Goal: Information Seeking & Learning: Learn about a topic

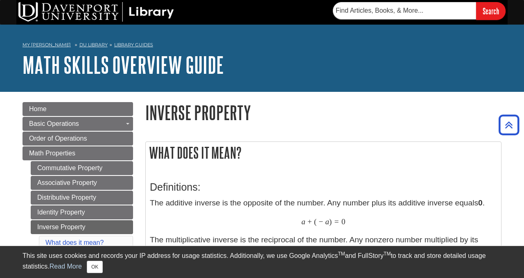
scroll to position [132, 0]
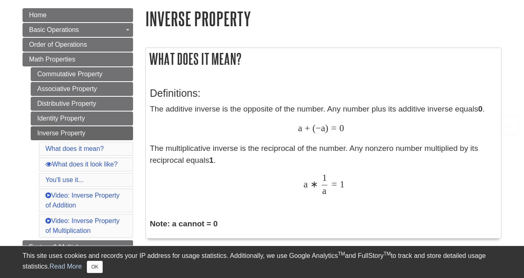
scroll to position [95, 0]
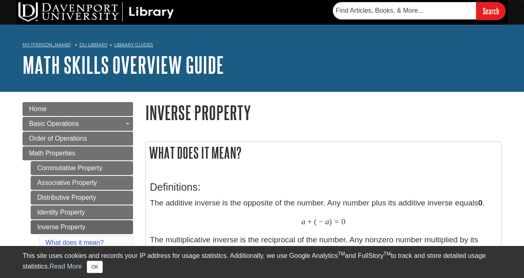
scroll to position [95, 0]
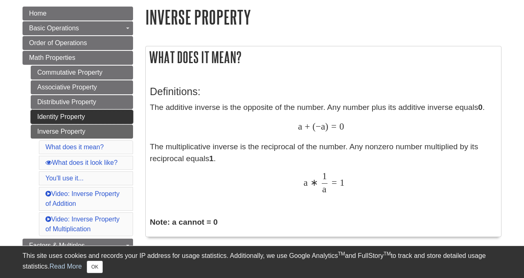
click at [44, 117] on link "Identity Property" at bounding box center [82, 117] width 102 height 14
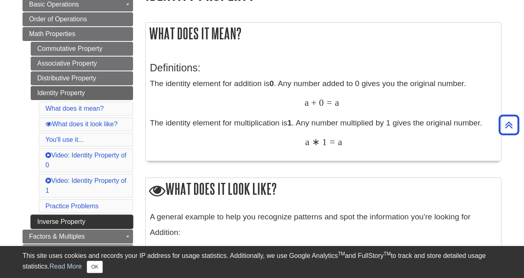
scroll to position [118, 0]
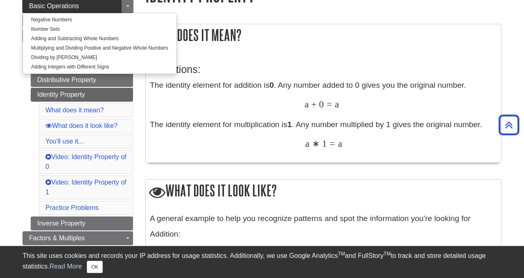
click at [117, 9] on link "Basic Operations" at bounding box center [78, 6] width 111 height 14
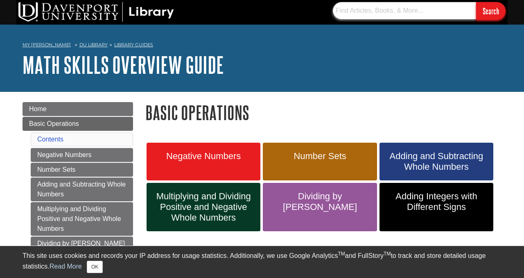
click at [390, 11] on input "text" at bounding box center [404, 10] width 143 height 17
type input "property of zero"
click at [476, 2] on input "Search" at bounding box center [490, 11] width 29 height 18
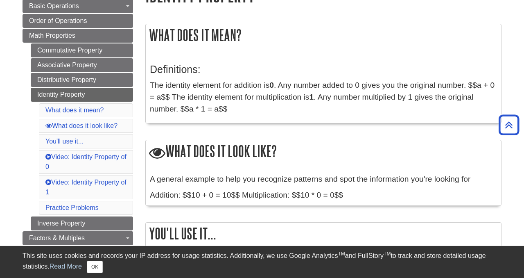
scroll to position [118, 0]
